Goal: Information Seeking & Learning: Learn about a topic

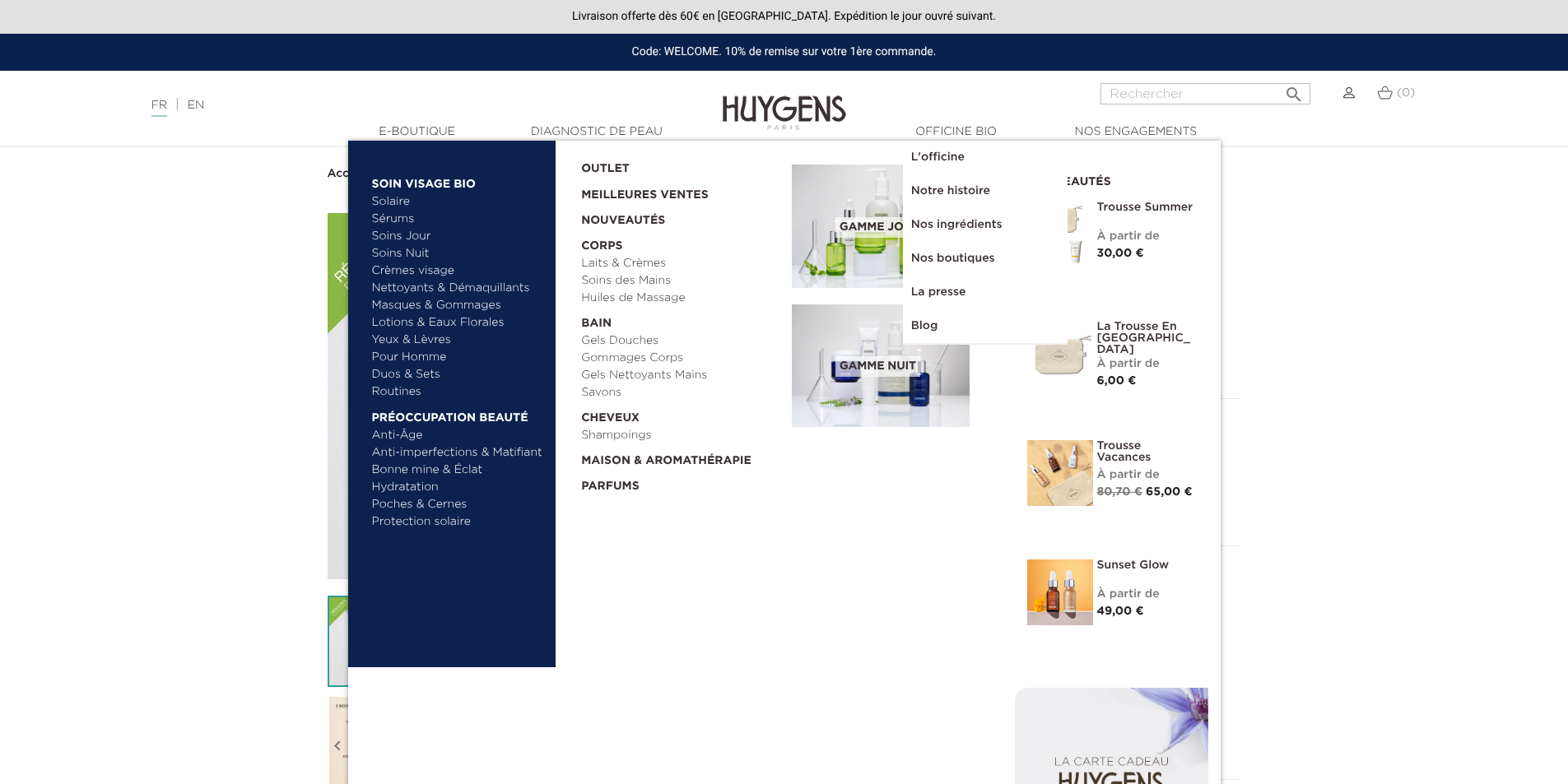
click at [409, 130] on link "  E-Boutique" at bounding box center [417, 132] width 165 height 17
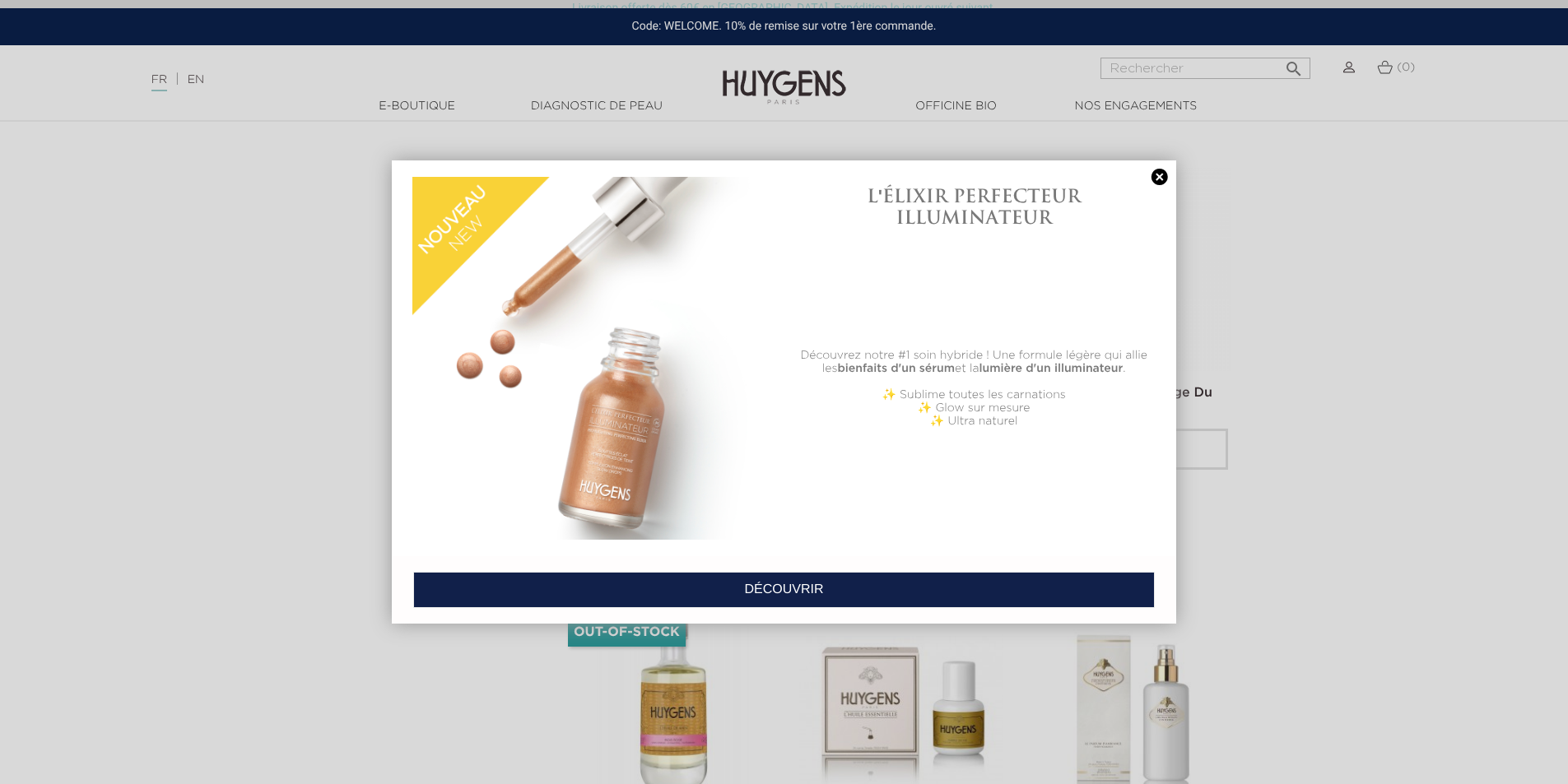
scroll to position [3786, 0]
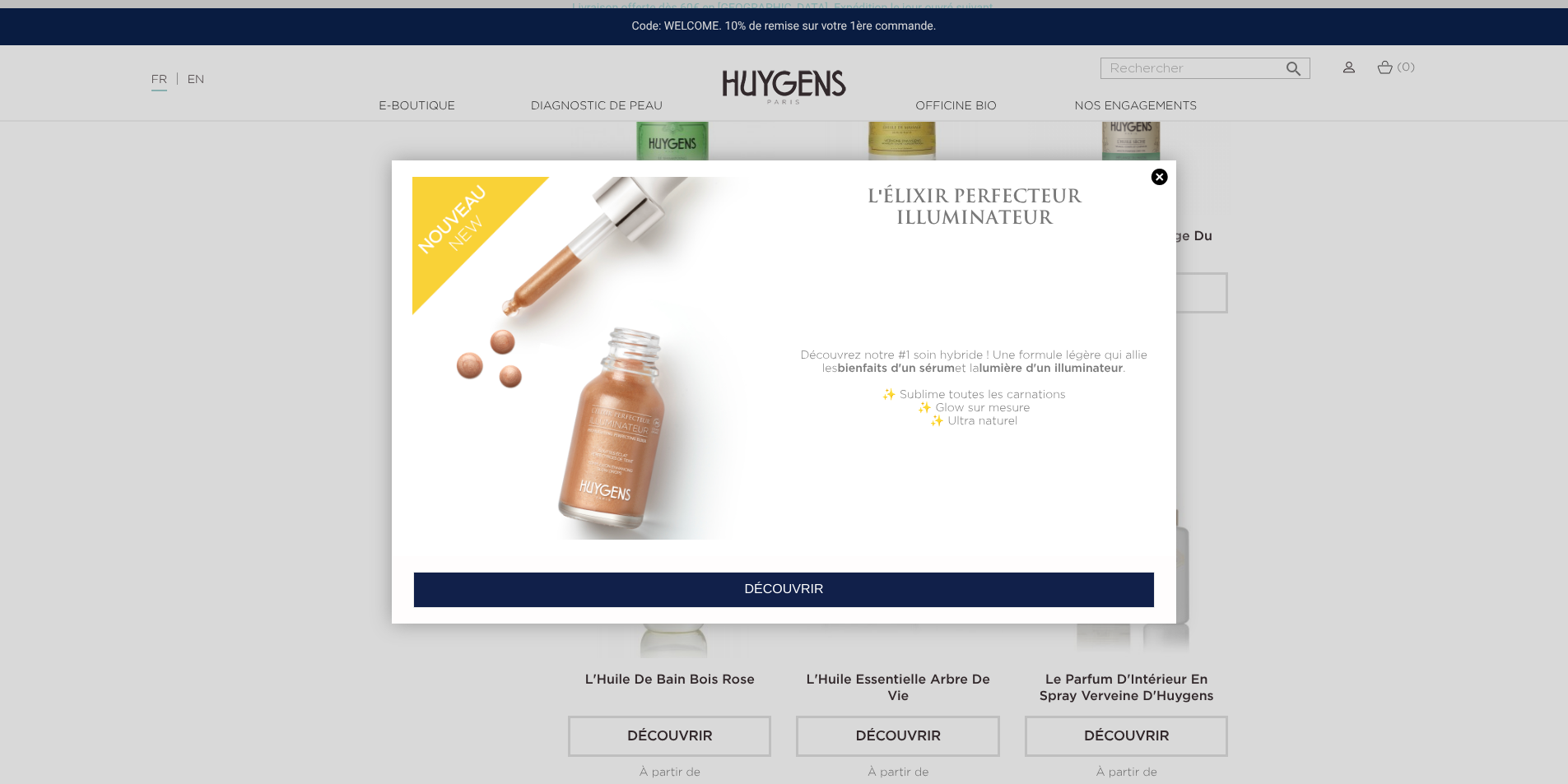
click at [930, 582] on link "DÉCOUVRIR" at bounding box center [784, 589] width 742 height 36
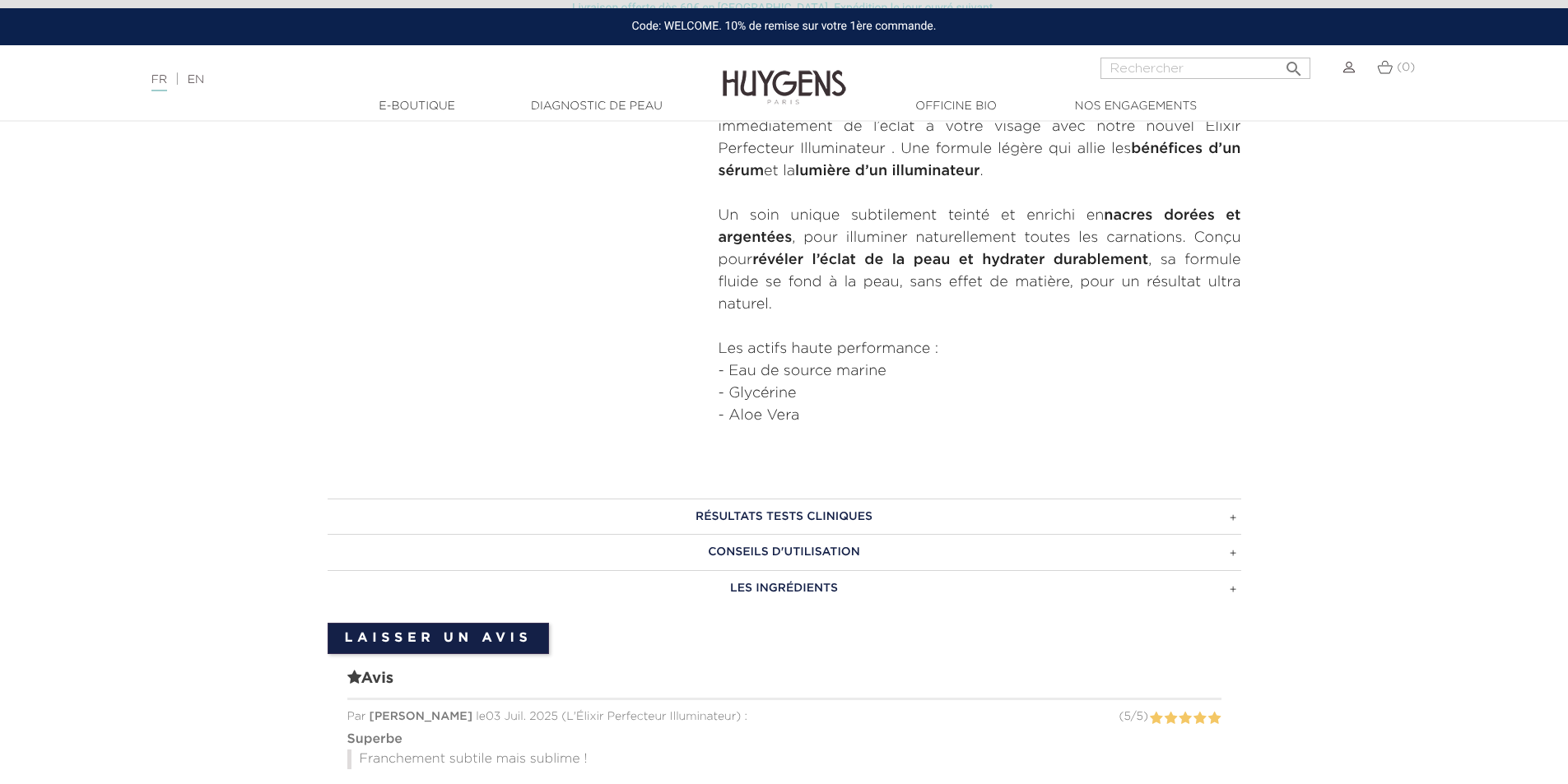
scroll to position [741, 0]
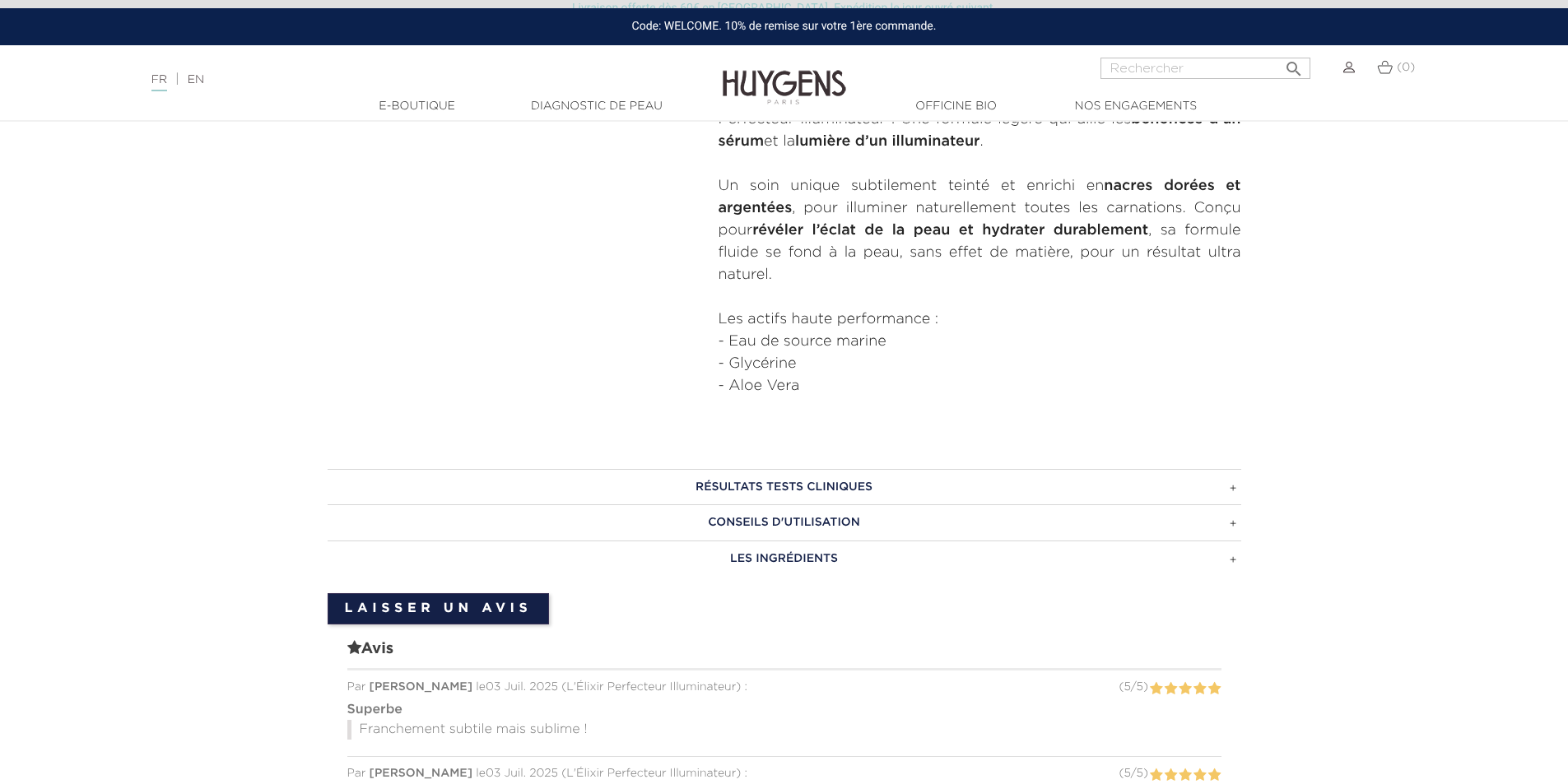
click at [859, 525] on h3 "CONSEILS D'UTILISATION" at bounding box center [784, 522] width 914 height 36
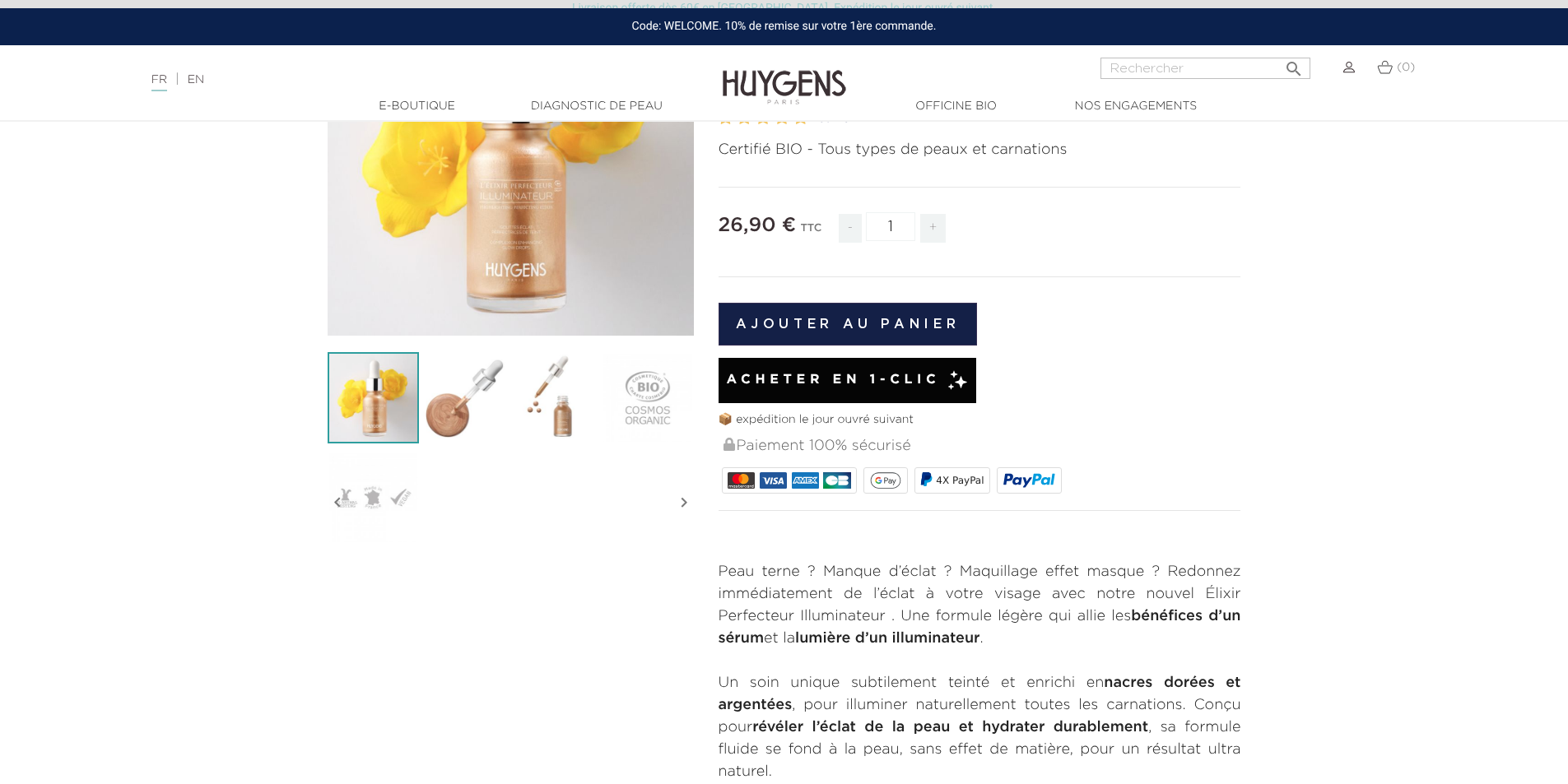
scroll to position [82, 0]
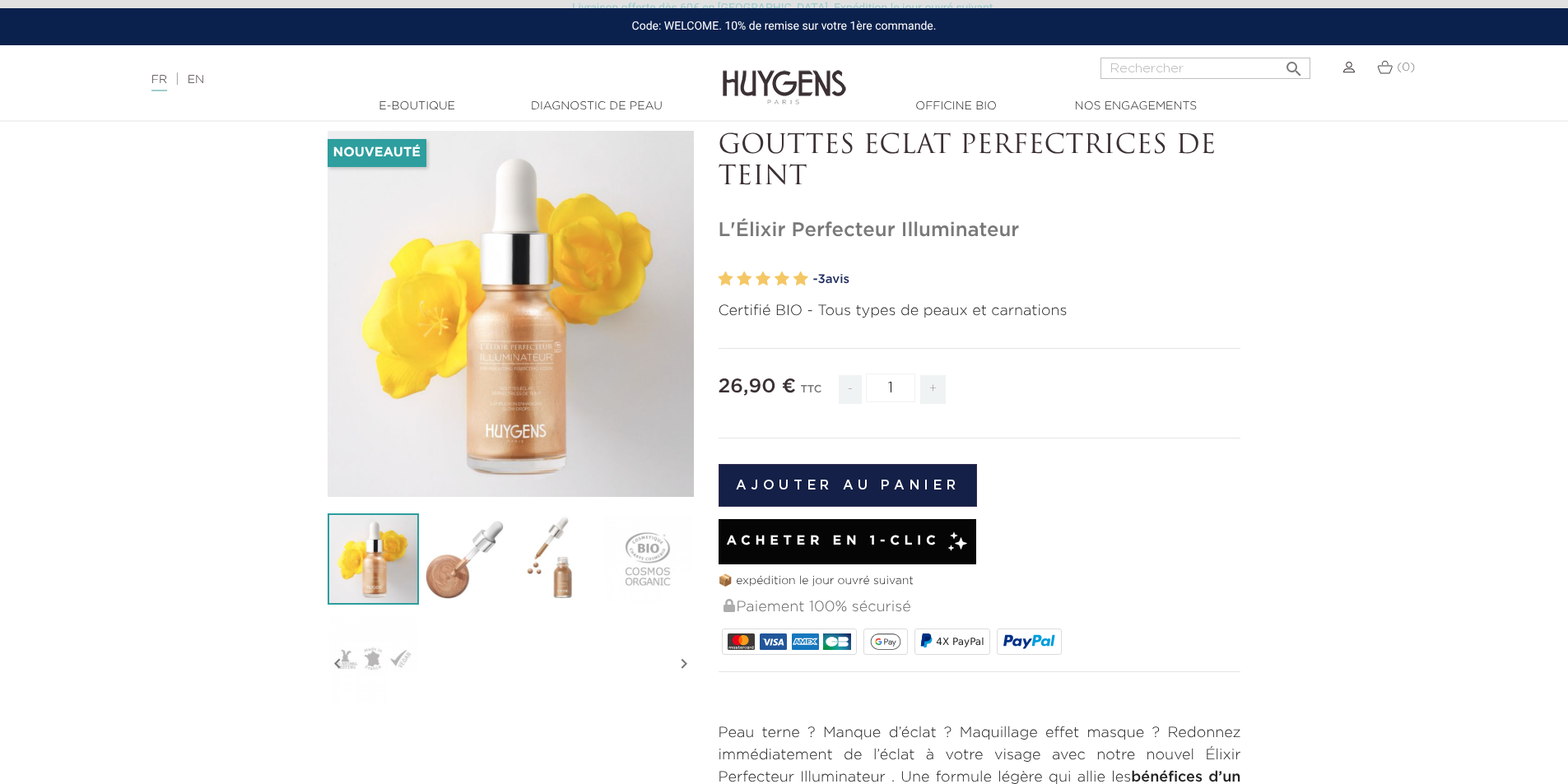
click at [446, 563] on img at bounding box center [464, 559] width 91 height 91
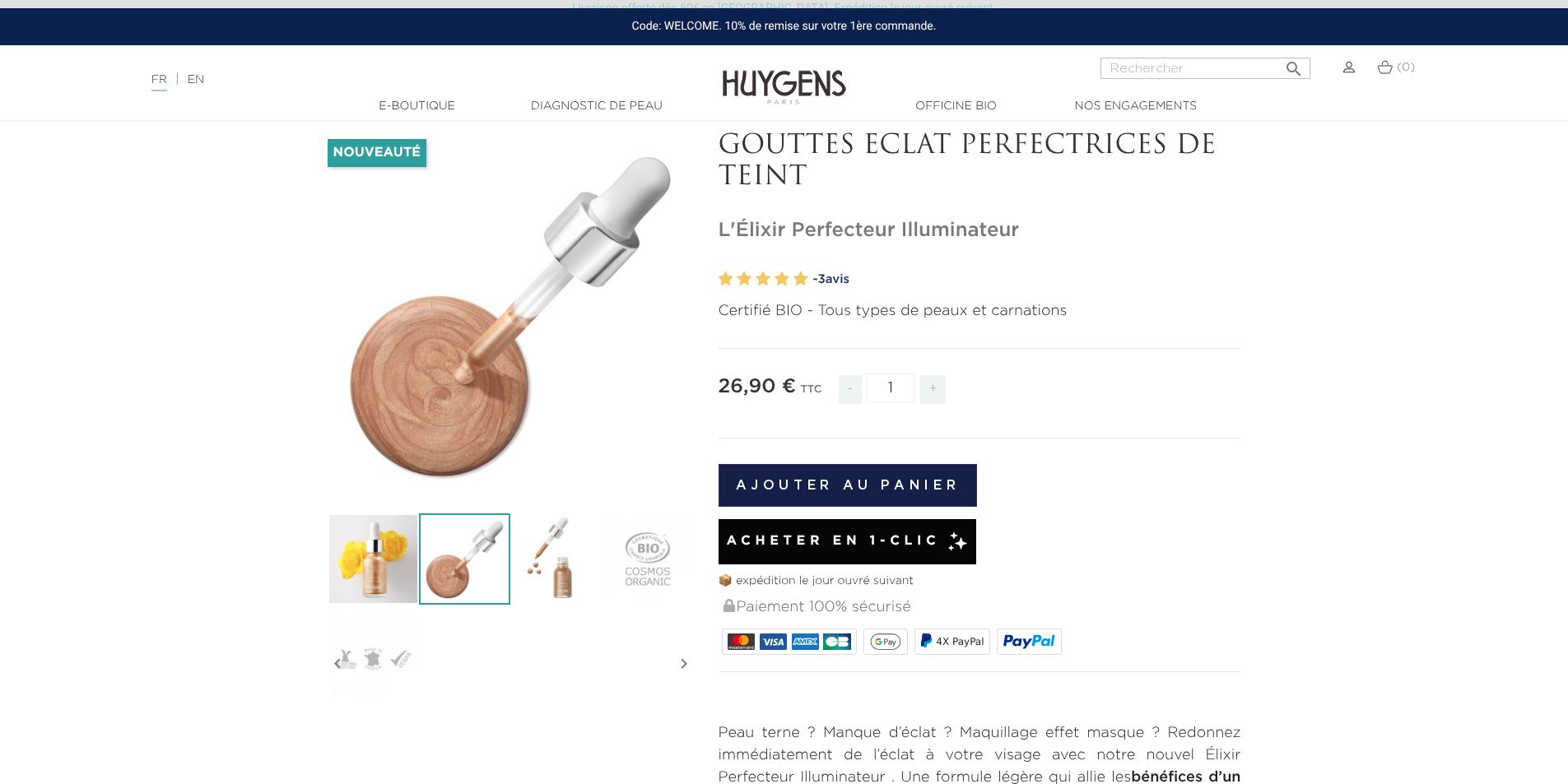
click at [548, 557] on img at bounding box center [555, 559] width 91 height 91
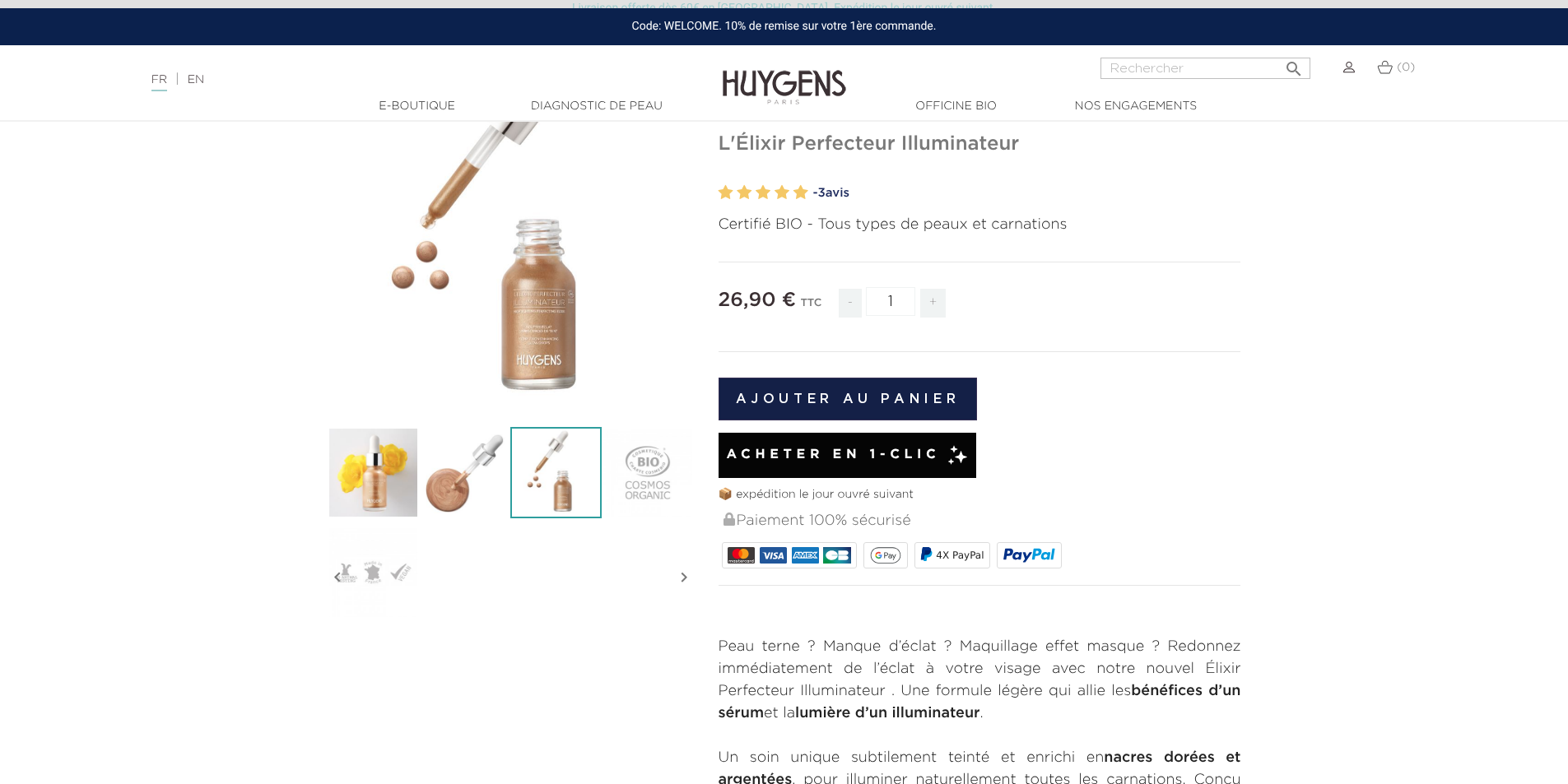
scroll to position [0, 0]
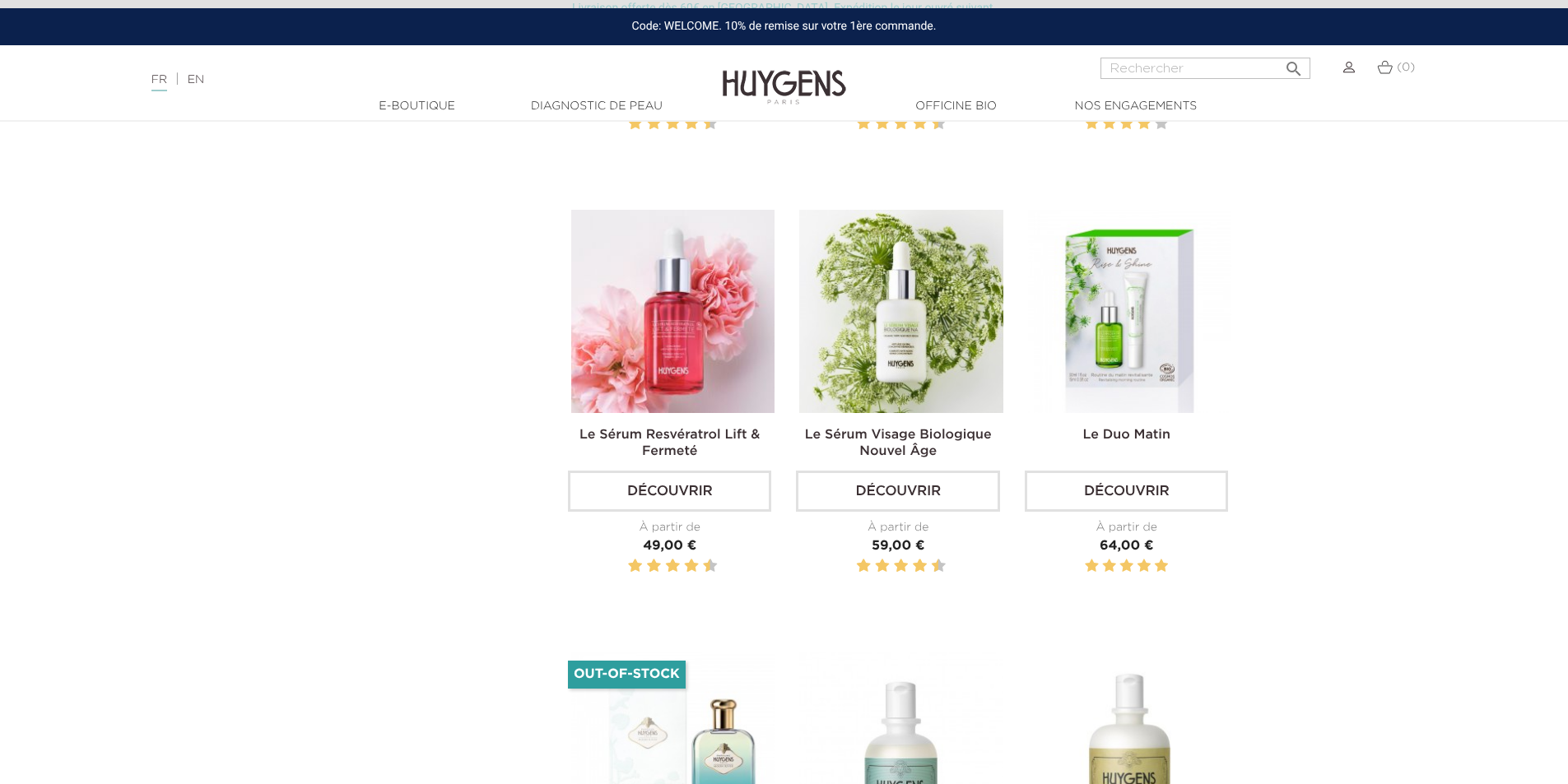
scroll to position [2634, 0]
